Goal: Transaction & Acquisition: Purchase product/service

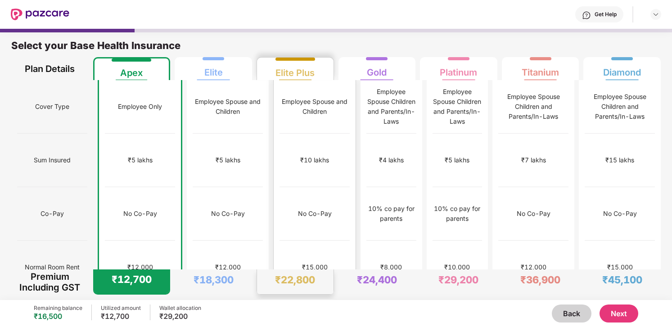
scroll to position [5, 0]
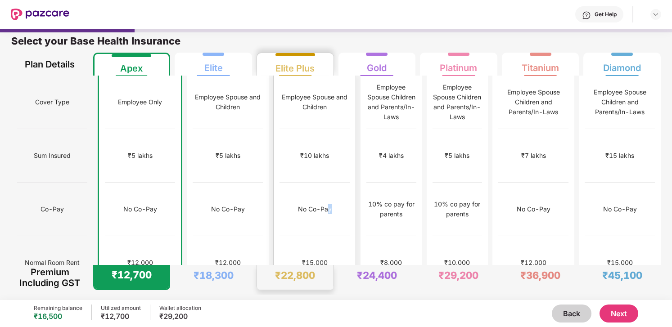
drag, startPoint x: 0, startPoint y: 0, endPoint x: 308, endPoint y: 181, distance: 357.1
click at [308, 183] on div "No Co-Pay" at bounding box center [315, 210] width 70 height 54
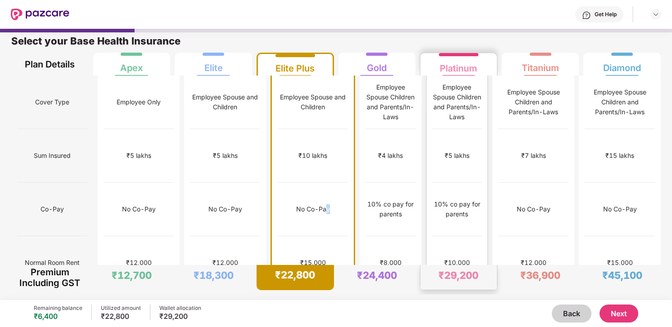
click at [479, 134] on div "₹5 lakhs" at bounding box center [458, 156] width 50 height 54
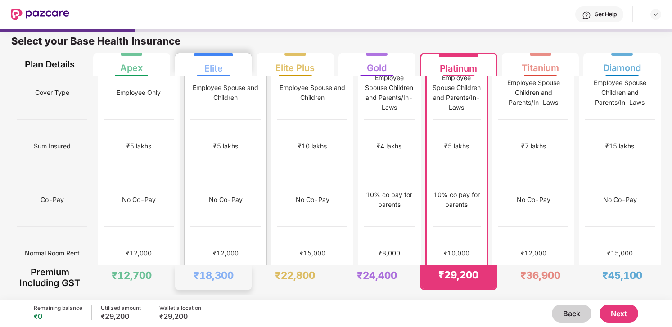
scroll to position [0, 0]
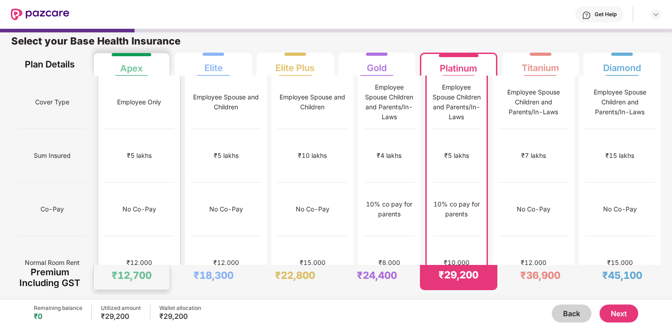
click at [143, 129] on div "₹5 lakhs" at bounding box center [139, 156] width 70 height 54
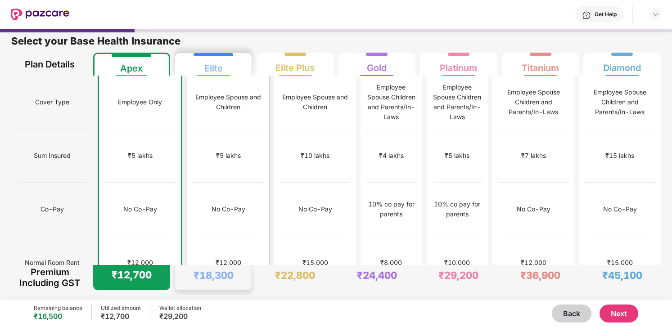
click at [193, 142] on div "₹5 lakhs" at bounding box center [228, 156] width 70 height 54
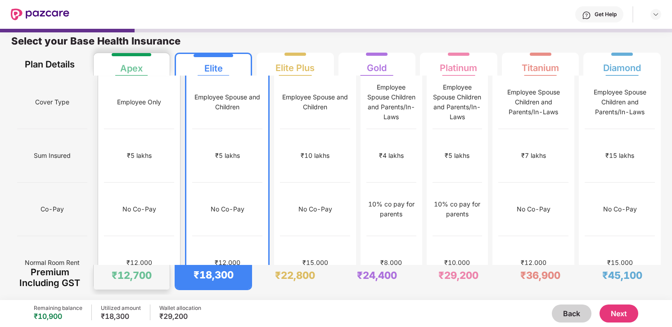
click at [140, 151] on div "₹5 lakhs" at bounding box center [139, 156] width 25 height 10
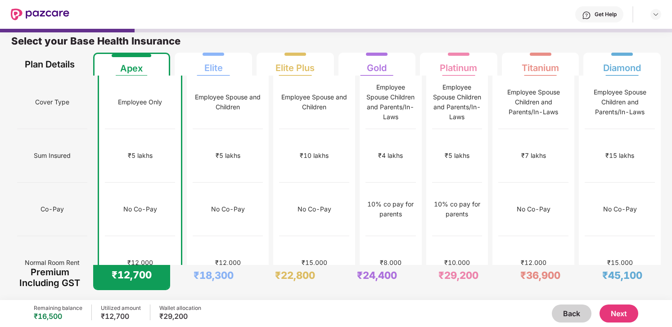
click at [620, 311] on button "Next" at bounding box center [619, 314] width 39 height 18
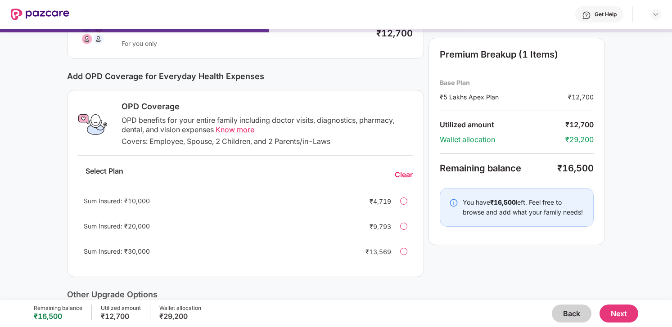
scroll to position [107, 0]
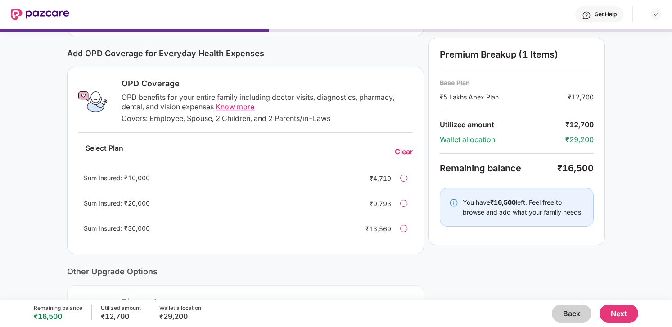
click at [584, 312] on button "Back" at bounding box center [572, 314] width 40 height 18
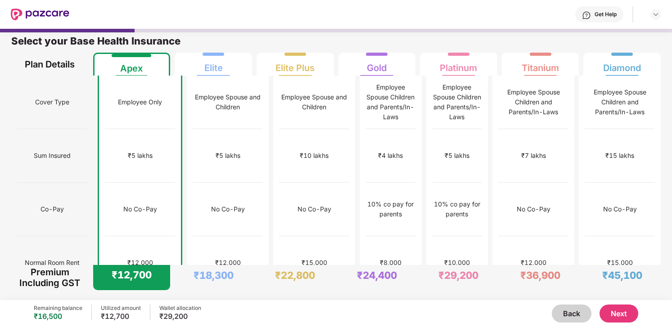
click at [276, 23] on div "Get Help" at bounding box center [365, 14] width 592 height 29
click at [625, 318] on button "Next" at bounding box center [619, 314] width 39 height 18
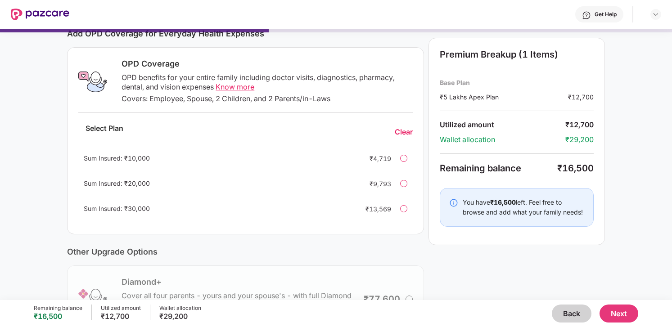
scroll to position [125, 0]
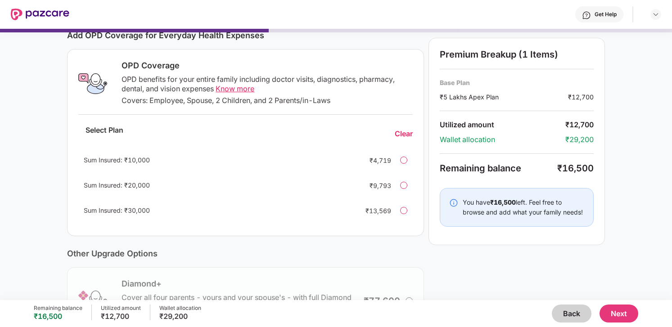
click at [624, 316] on button "Next" at bounding box center [619, 314] width 39 height 18
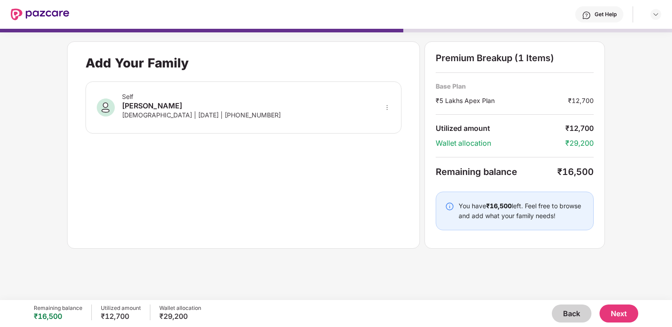
click at [621, 314] on button "Next" at bounding box center [619, 314] width 39 height 18
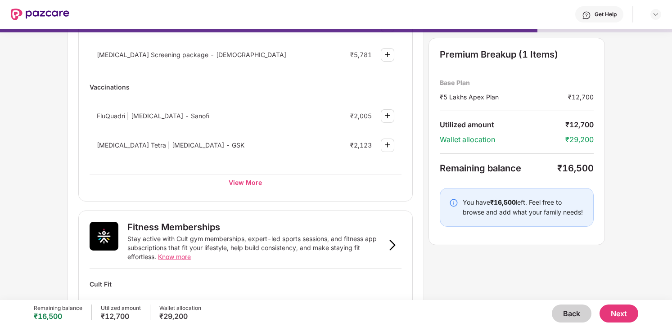
scroll to position [560, 0]
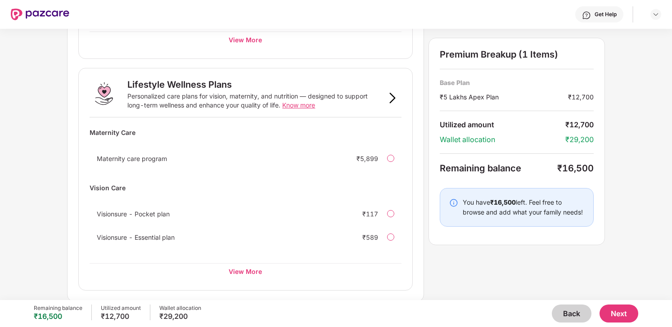
click at [618, 312] on button "Next" at bounding box center [619, 314] width 39 height 18
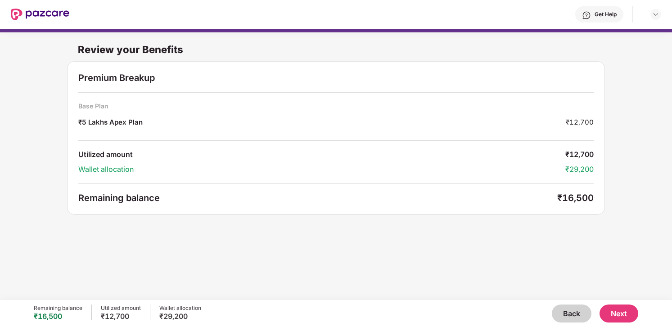
click at [566, 308] on button "Back" at bounding box center [572, 314] width 40 height 18
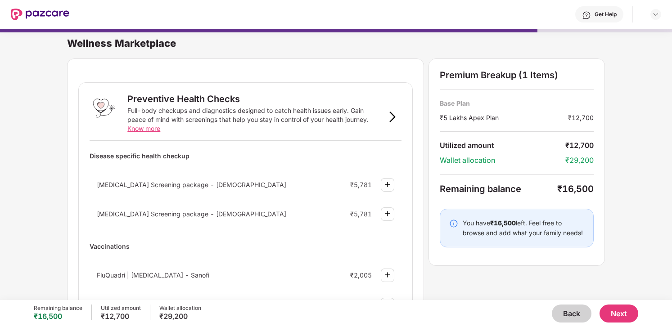
click at [566, 308] on button "Back" at bounding box center [572, 314] width 40 height 18
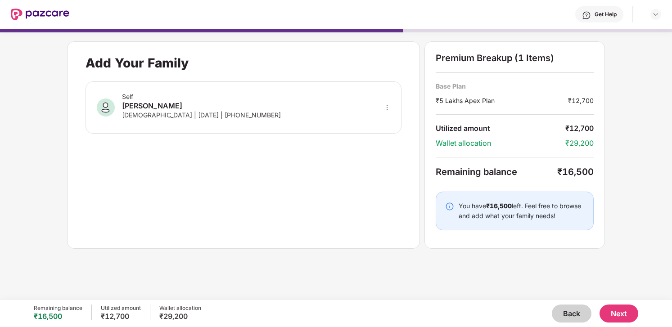
click at [566, 308] on button "Back" at bounding box center [572, 314] width 40 height 18
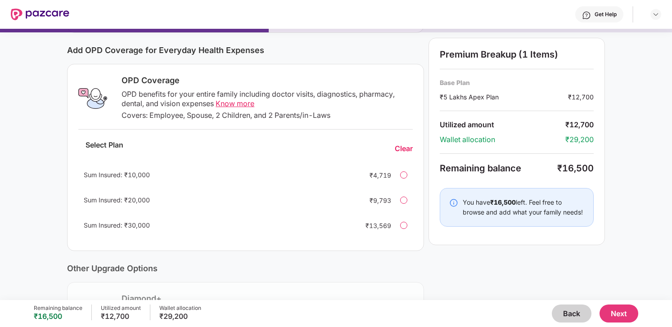
scroll to position [104, 0]
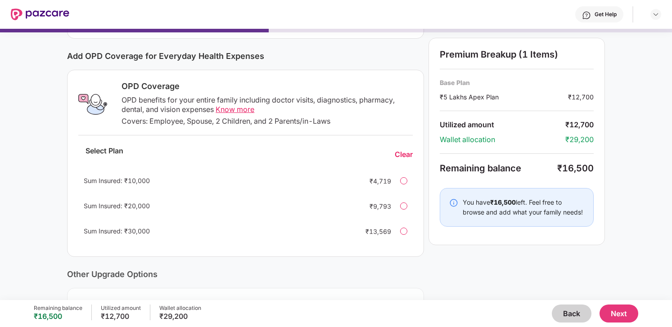
click at [572, 311] on button "Back" at bounding box center [572, 314] width 40 height 18
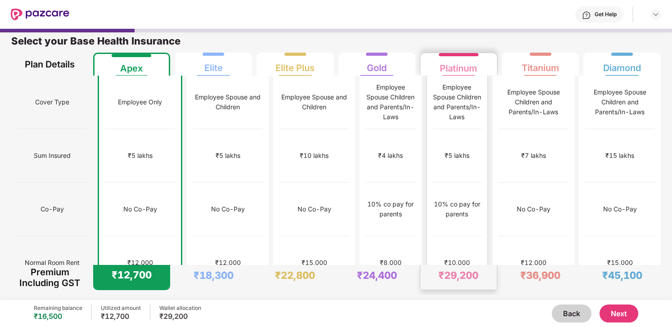
click at [456, 258] on div "₹10,000" at bounding box center [457, 263] width 26 height 10
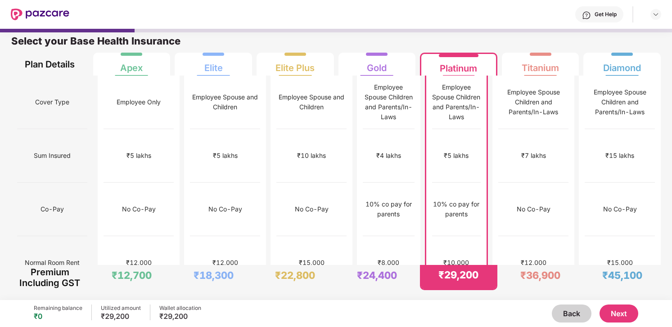
click at [471, 305] on div "Back Next" at bounding box center [420, 314] width 438 height 18
click at [317, 236] on div "₹15,000" at bounding box center [312, 263] width 70 height 54
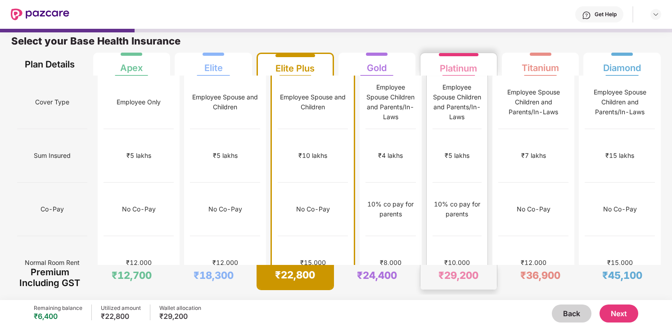
click at [475, 236] on div "₹10,000" at bounding box center [458, 263] width 50 height 54
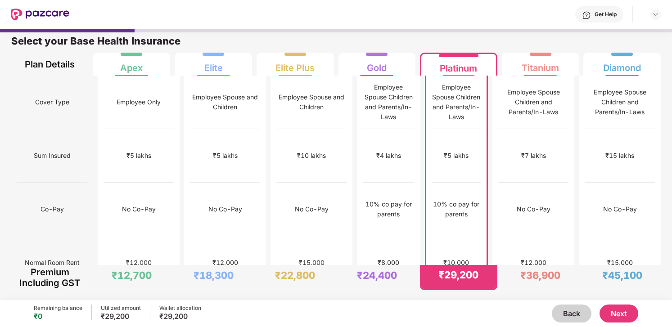
click at [620, 315] on button "Next" at bounding box center [619, 314] width 39 height 18
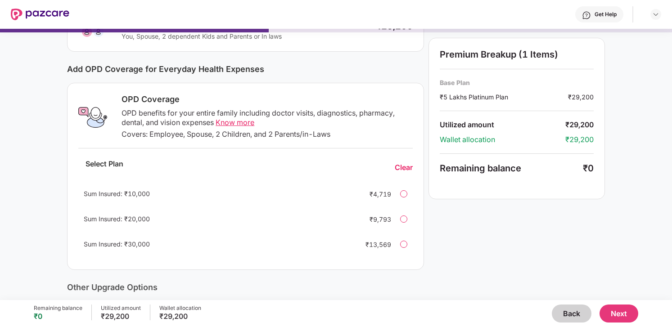
scroll to position [94, 0]
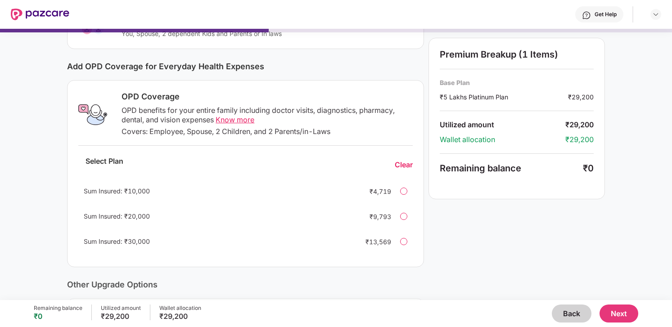
click at [629, 317] on button "Next" at bounding box center [619, 314] width 39 height 18
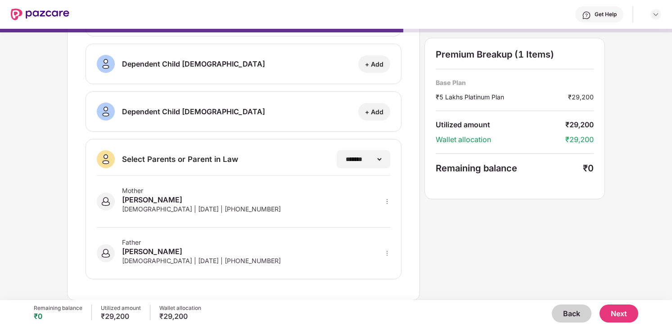
scroll to position [119, 0]
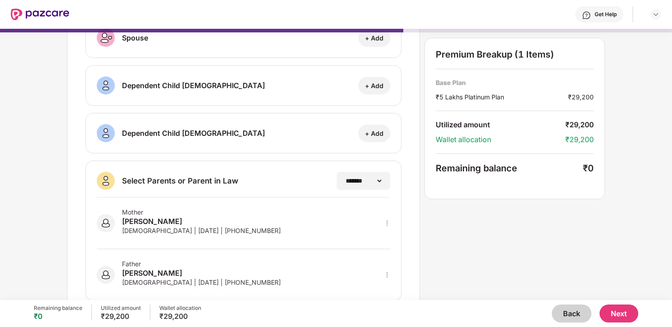
click at [627, 315] on button "Next" at bounding box center [619, 314] width 39 height 18
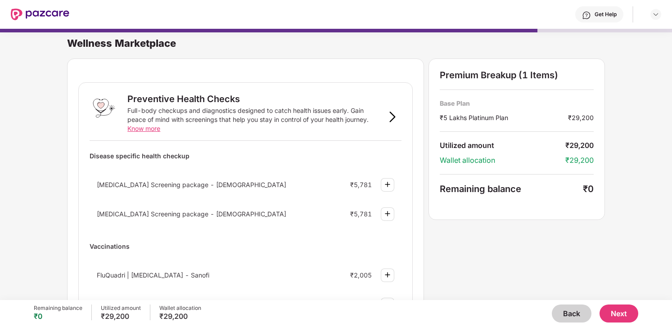
scroll to position [16, 0]
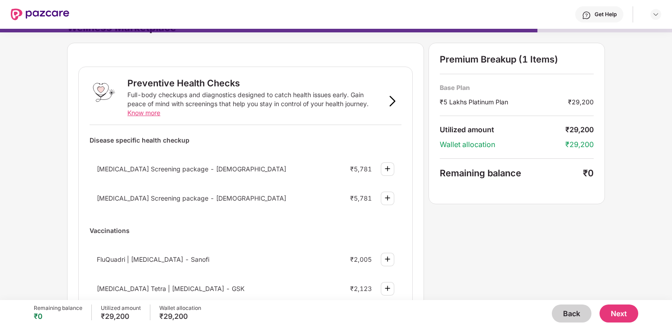
click at [555, 309] on button "Back" at bounding box center [572, 314] width 40 height 18
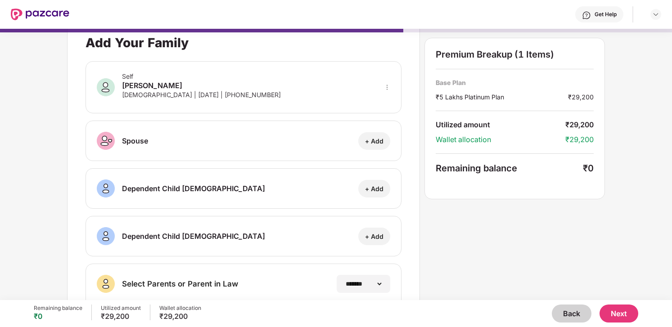
click at [555, 309] on button "Back" at bounding box center [572, 314] width 40 height 18
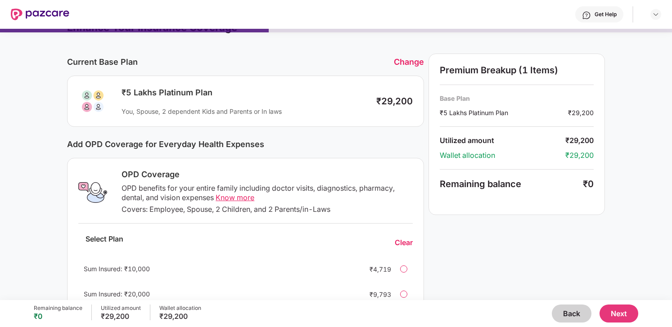
click at [555, 309] on button "Back" at bounding box center [572, 314] width 40 height 18
